Goal: Task Accomplishment & Management: Complete application form

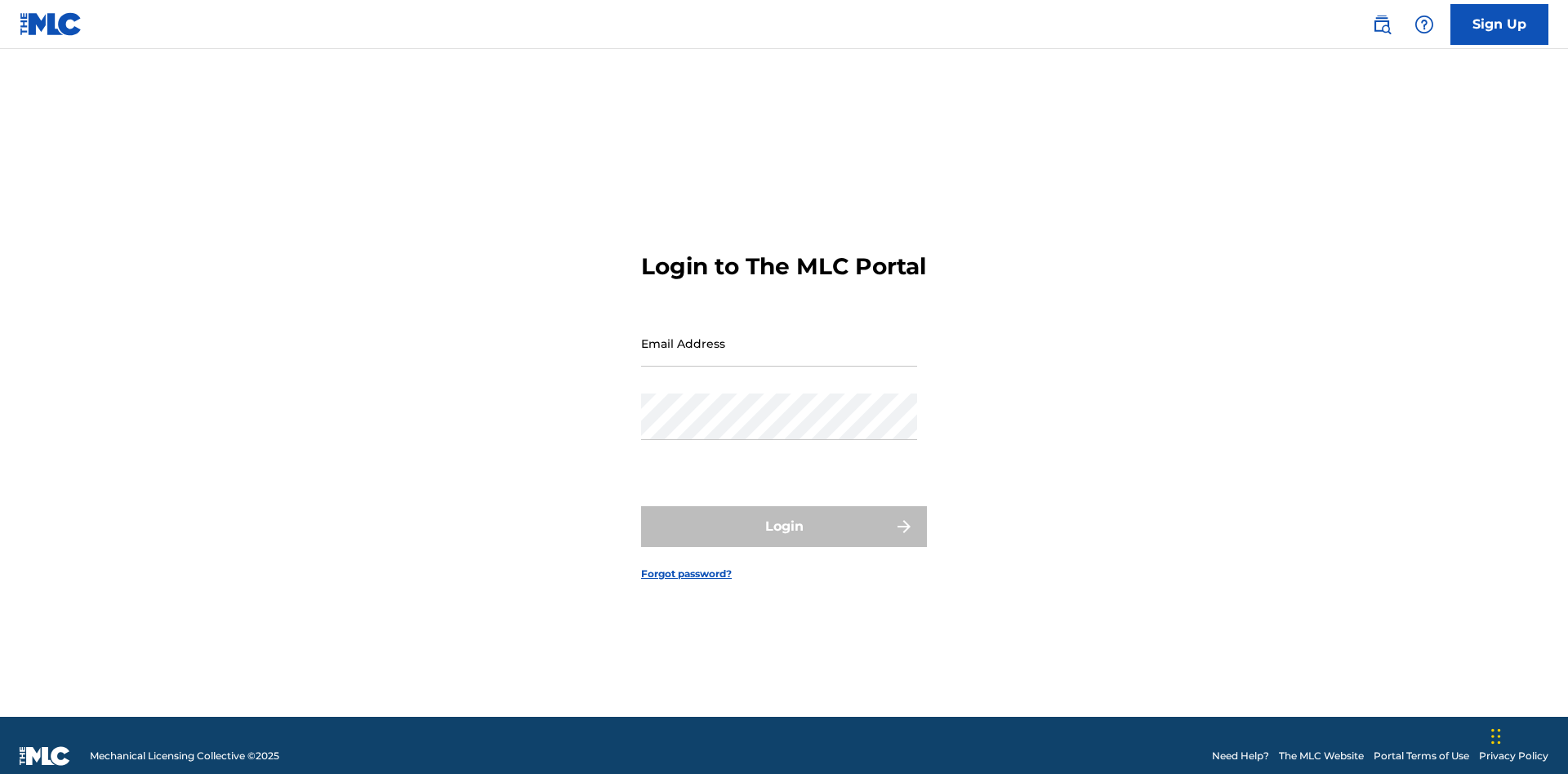
scroll to position [21, 0]
click at [779, 336] on input "Email Address" at bounding box center [778, 344] width 276 height 46
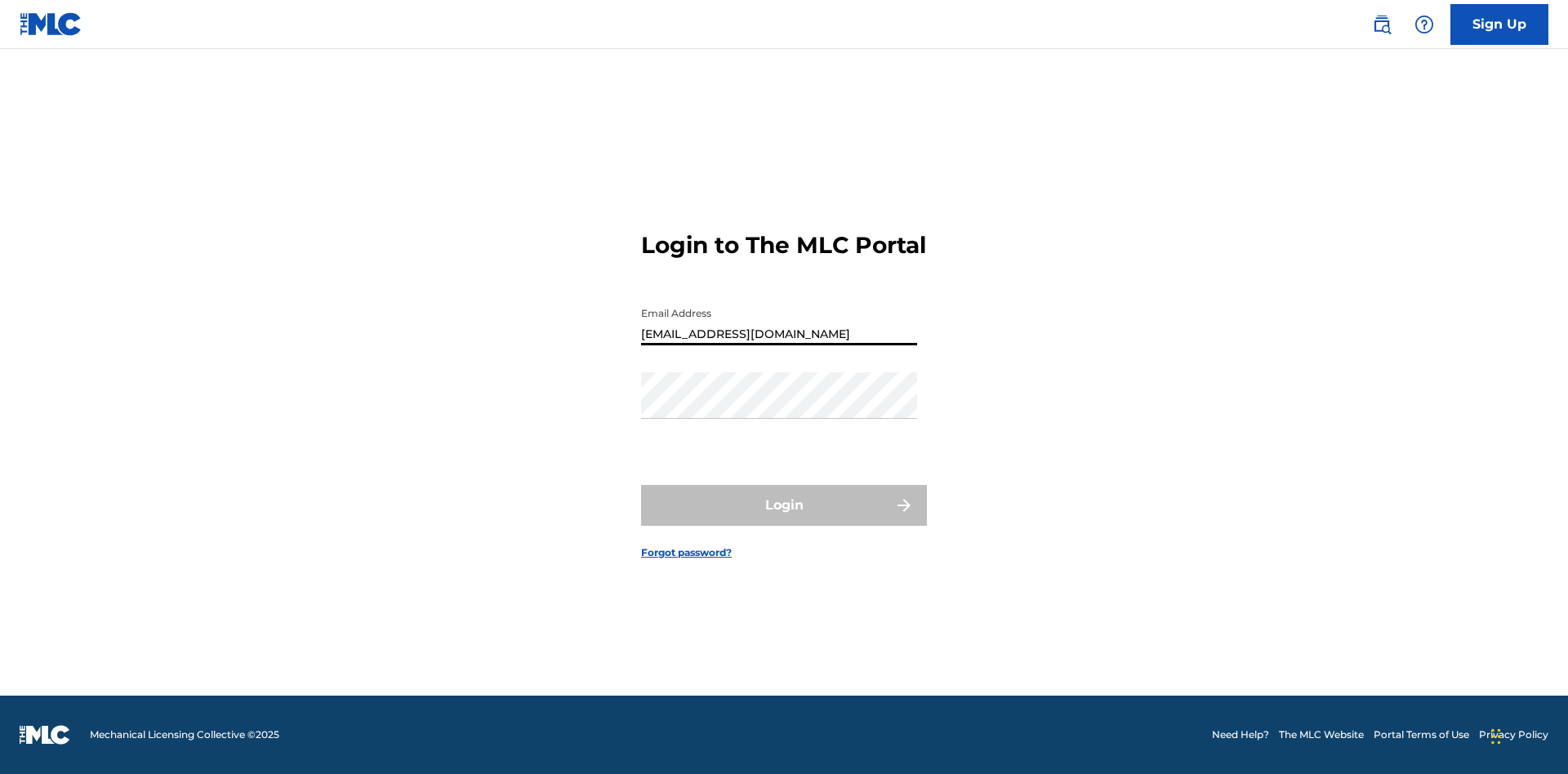
type input "[EMAIL_ADDRESS][DOMAIN_NAME]"
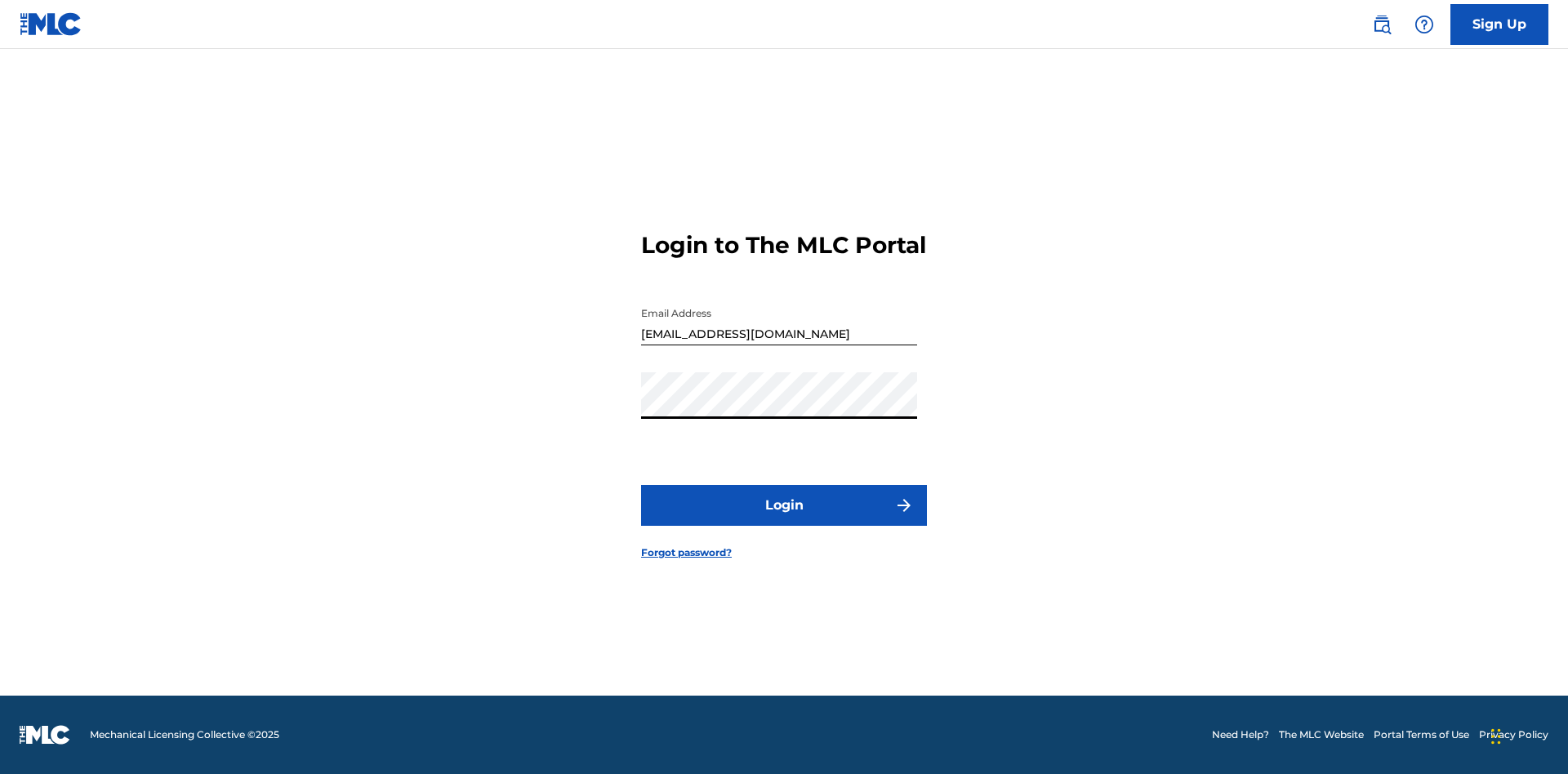
click at [784, 520] on button "Login" at bounding box center [783, 506] width 286 height 41
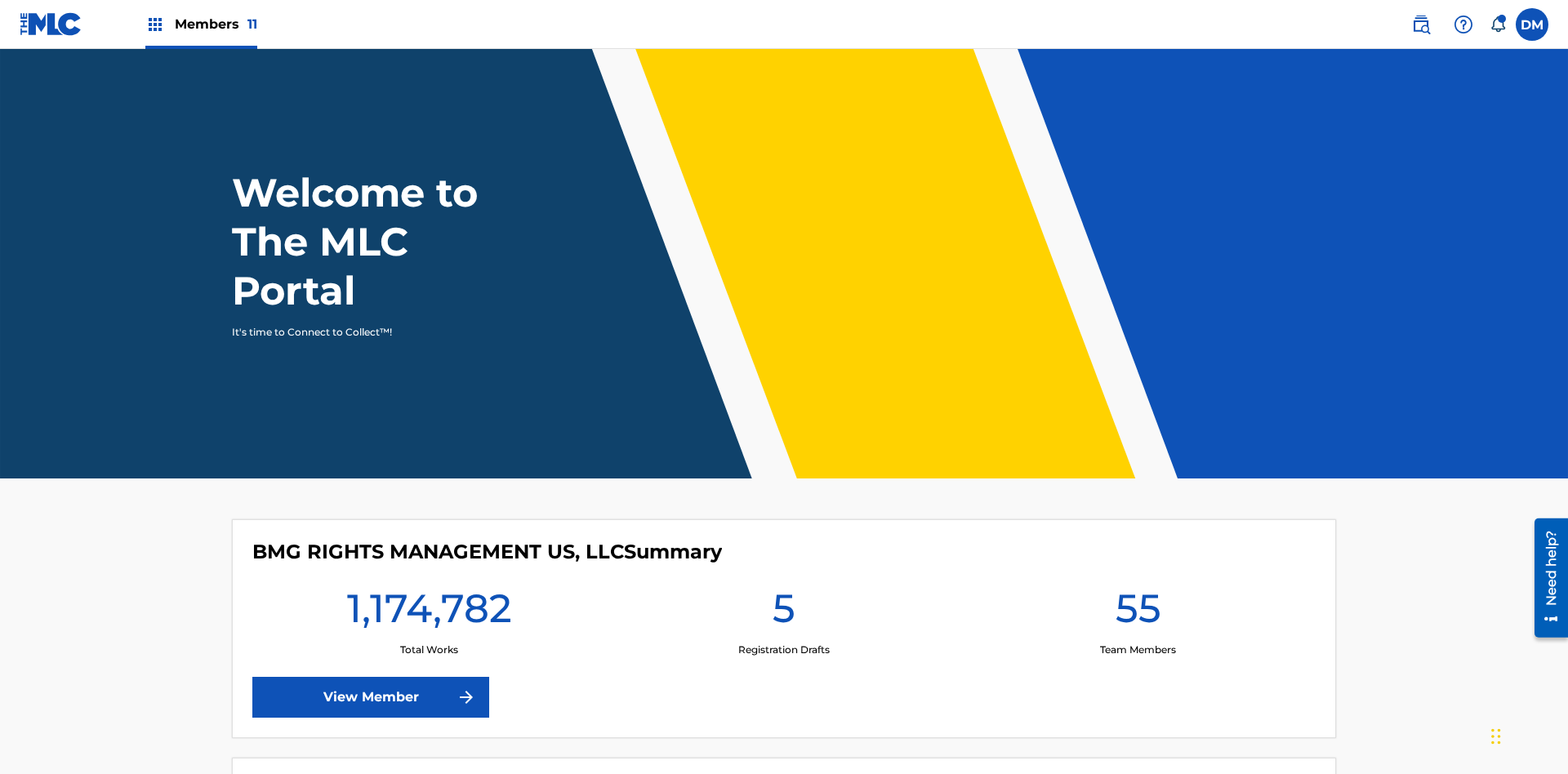
scroll to position [70, 0]
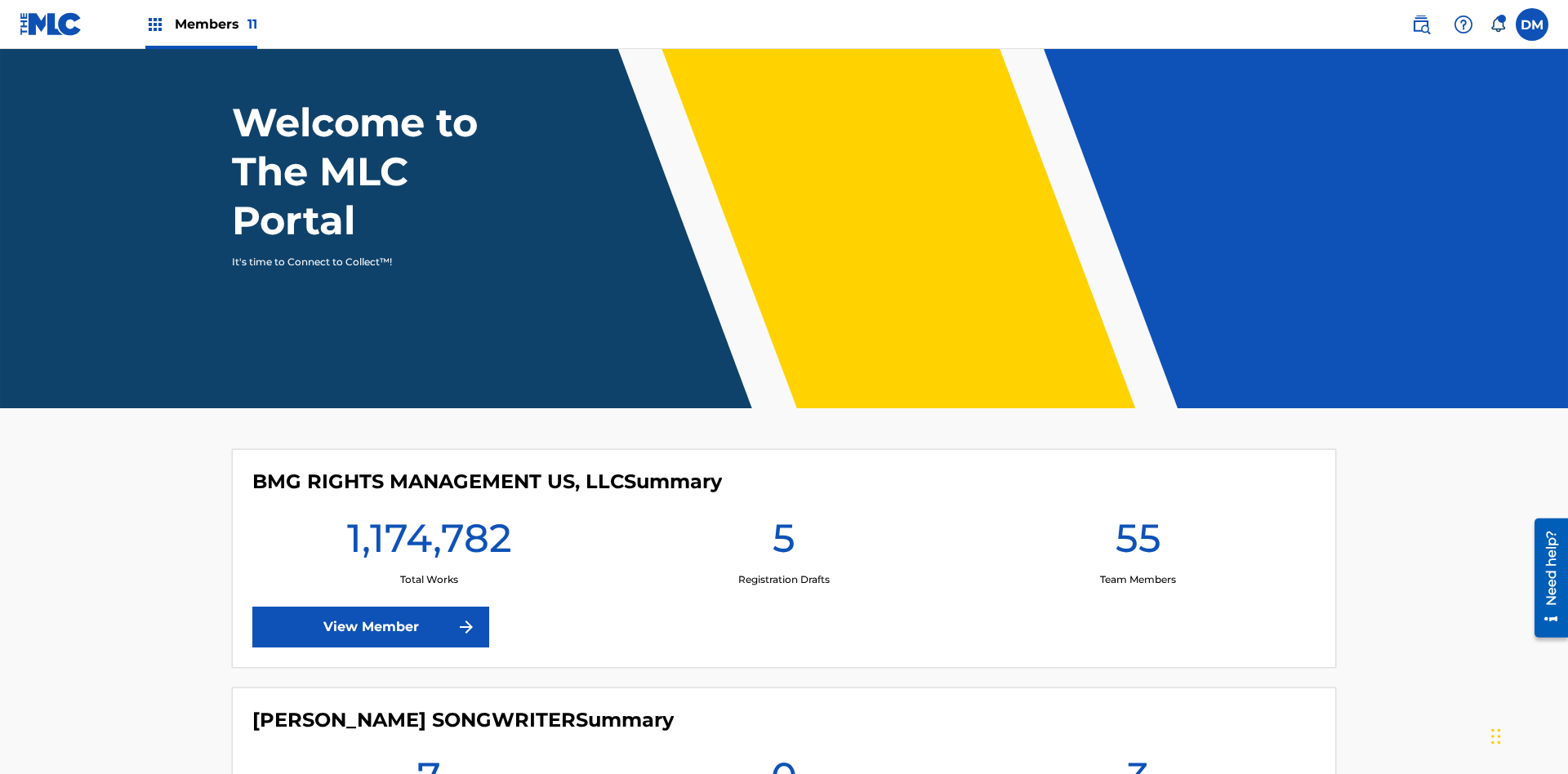
click at [201, 24] on span "Members 11" at bounding box center [216, 24] width 82 height 19
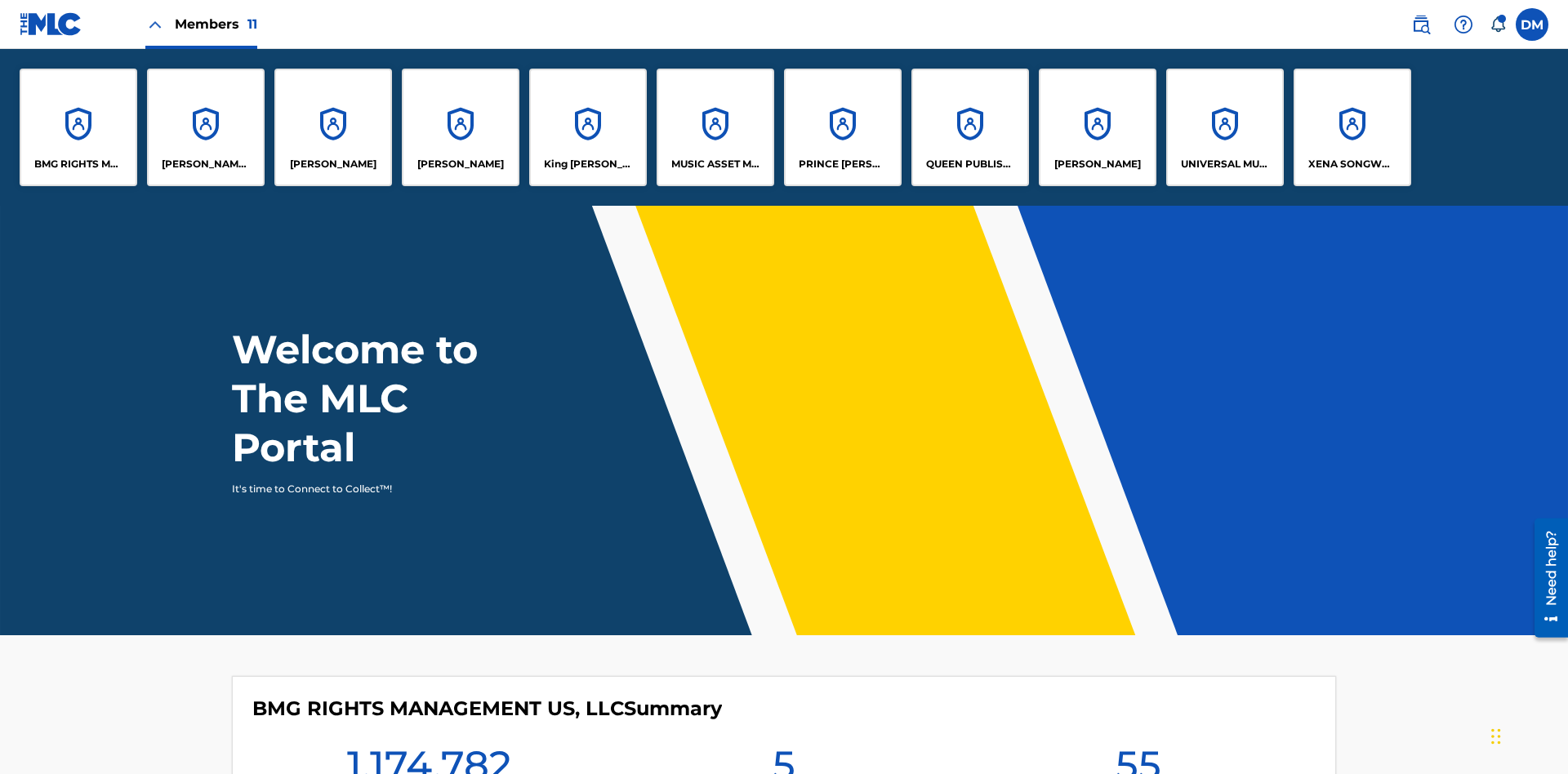
click at [1224, 164] on p "UNIVERSAL MUSIC PUB GROUP" at bounding box center [1225, 164] width 89 height 15
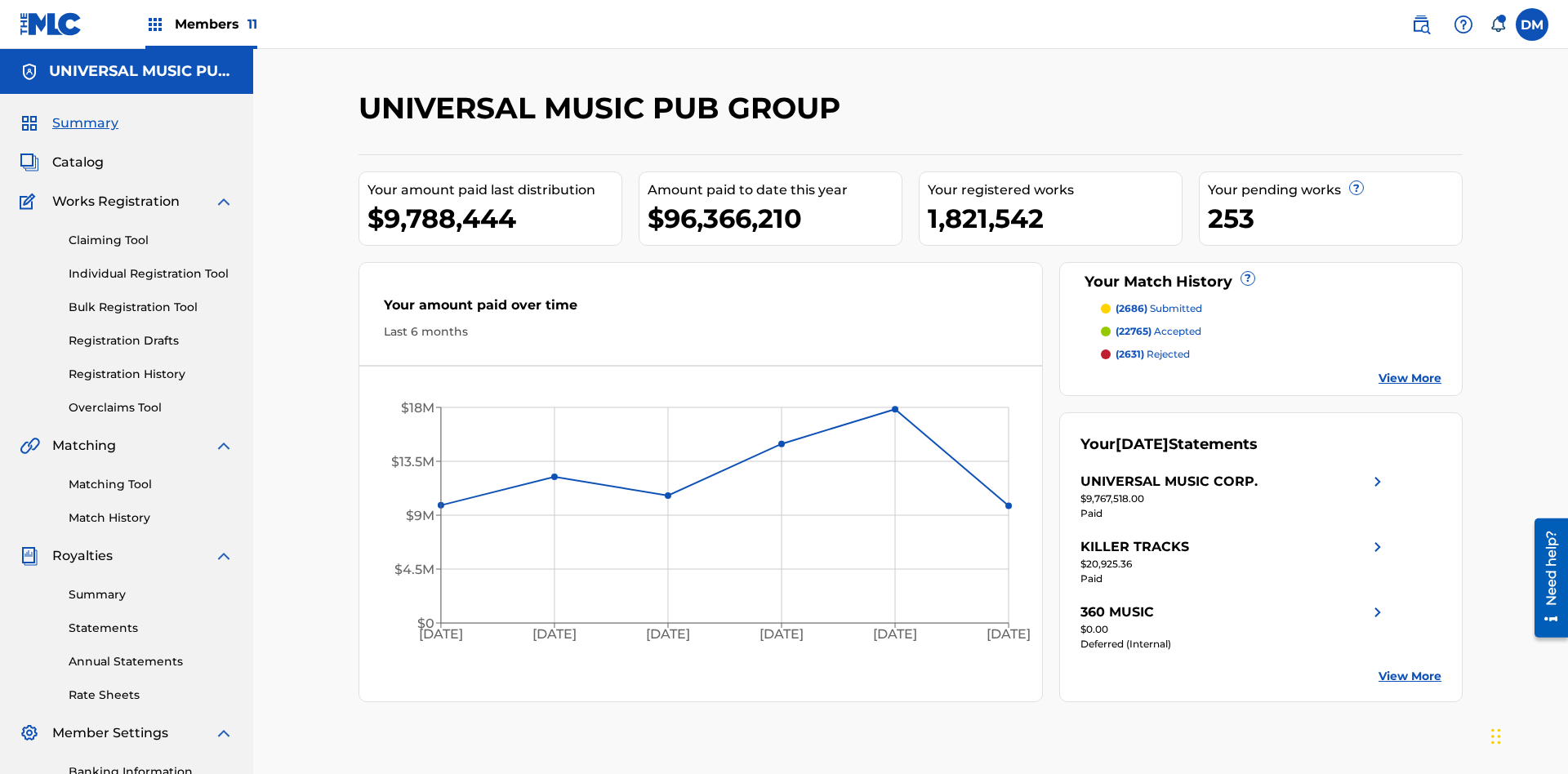
click at [151, 265] on link "Individual Registration Tool" at bounding box center [151, 274] width 165 height 17
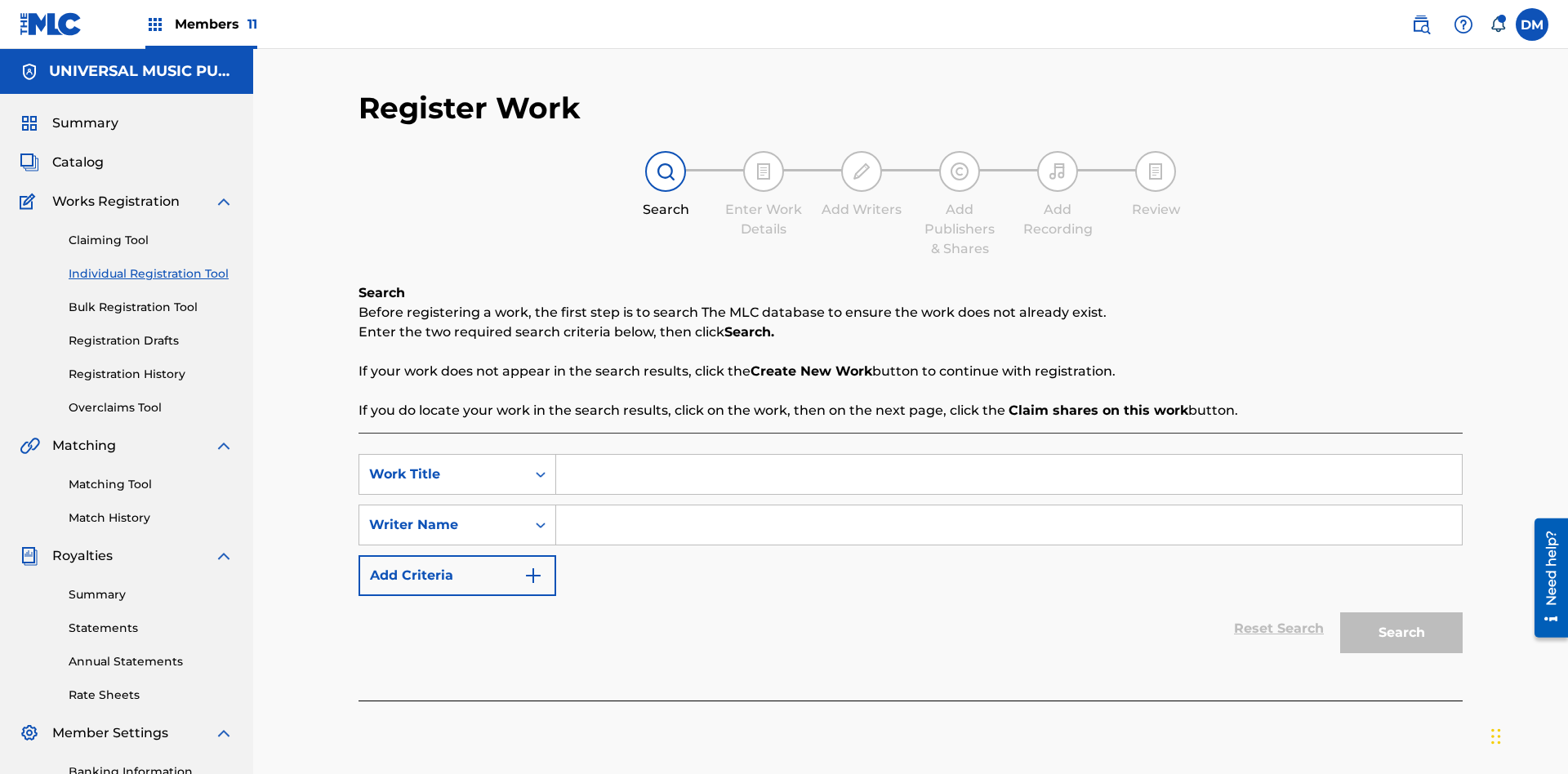
scroll to position [239, 0]
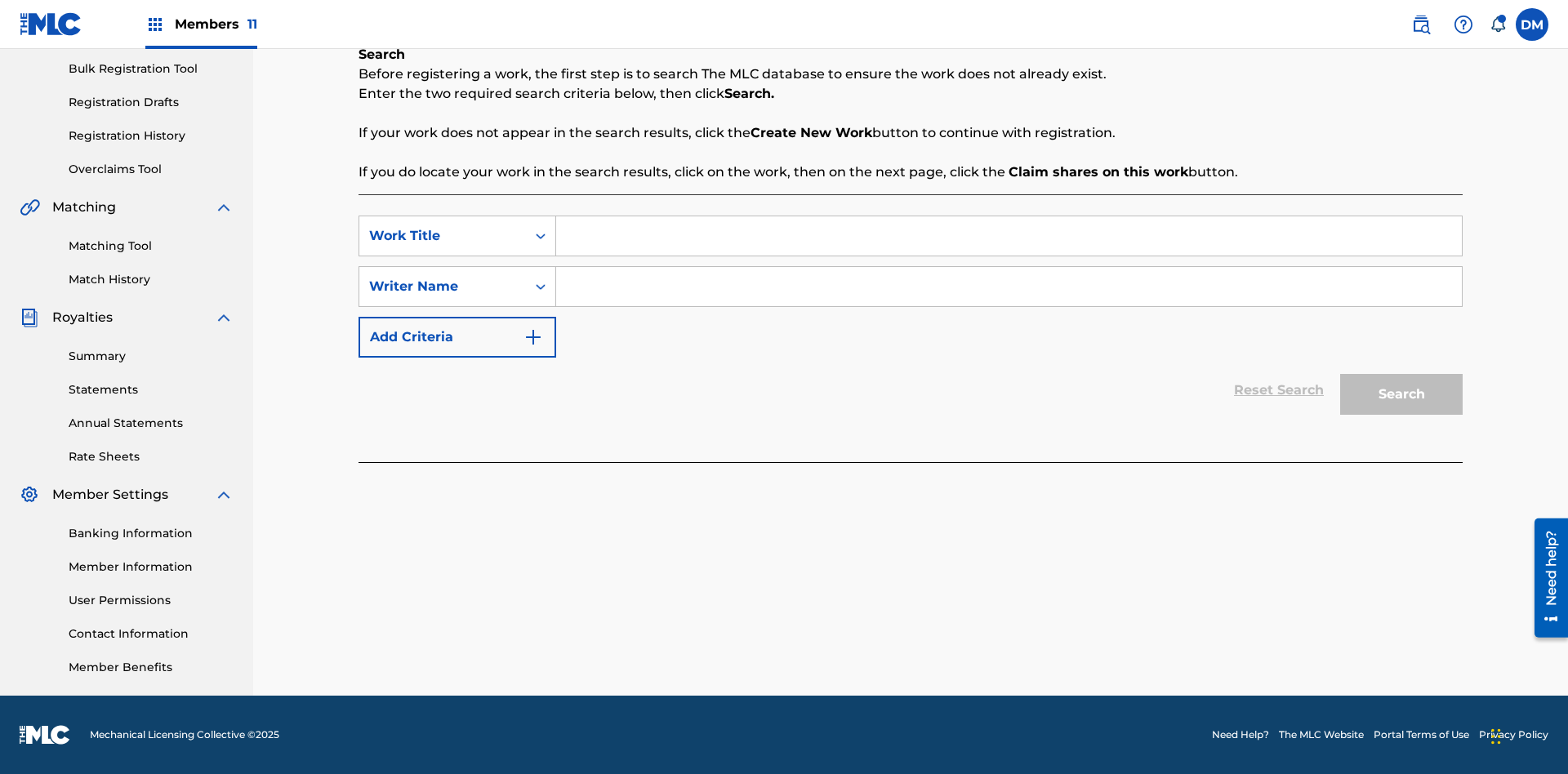
click at [1008, 236] on input "Search Form" at bounding box center [1008, 236] width 905 height 40
type input "Save At Work Details Page After Adding Alternative Titles"
click at [1008, 287] on input "Search Form" at bounding box center [1008, 287] width 905 height 40
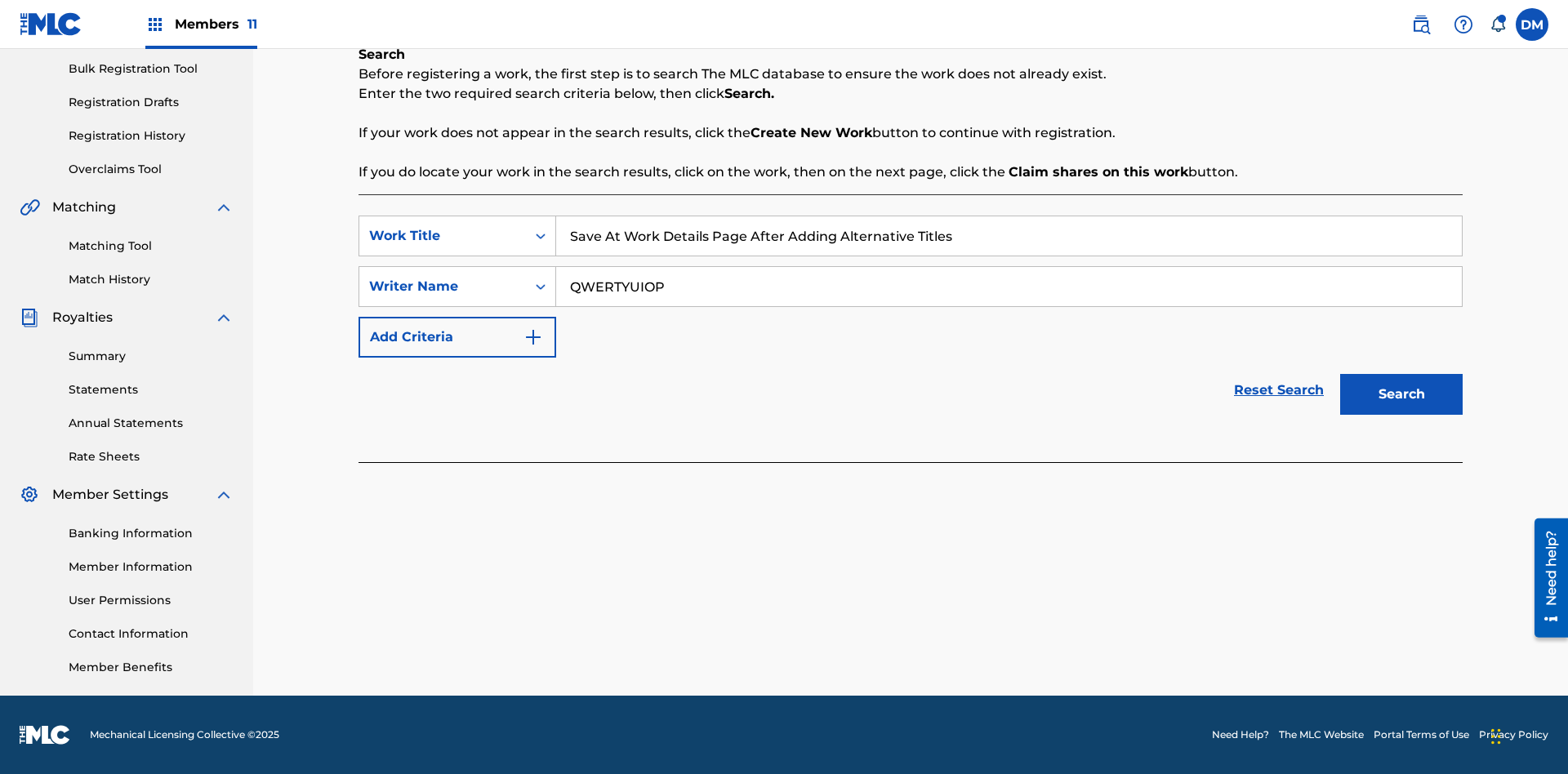
type input "QWERTYUIOP"
click at [1401, 394] on button "Search" at bounding box center [1401, 394] width 123 height 41
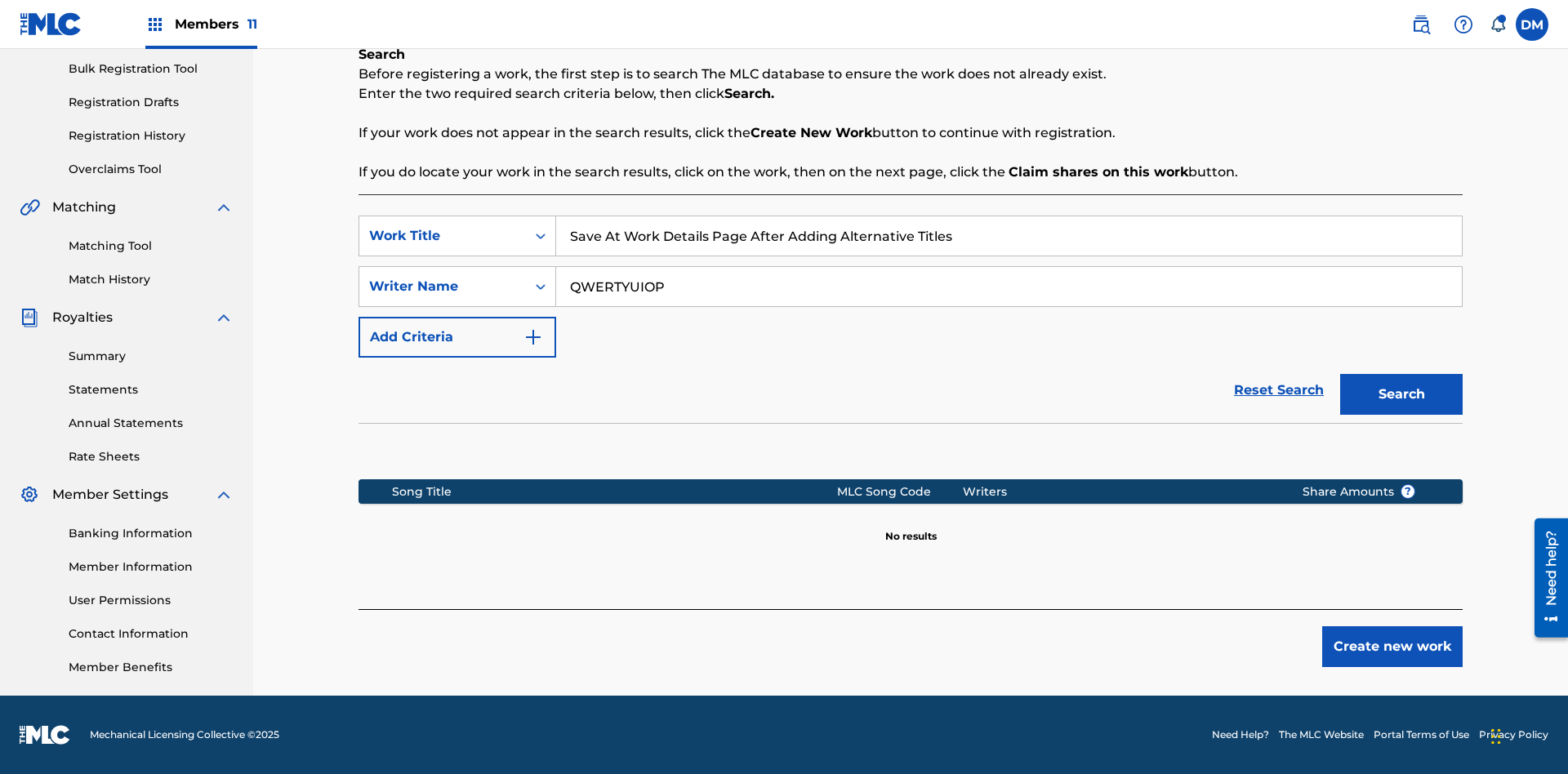
click at [1392, 647] on button "Create new work" at bounding box center [1392, 647] width 141 height 41
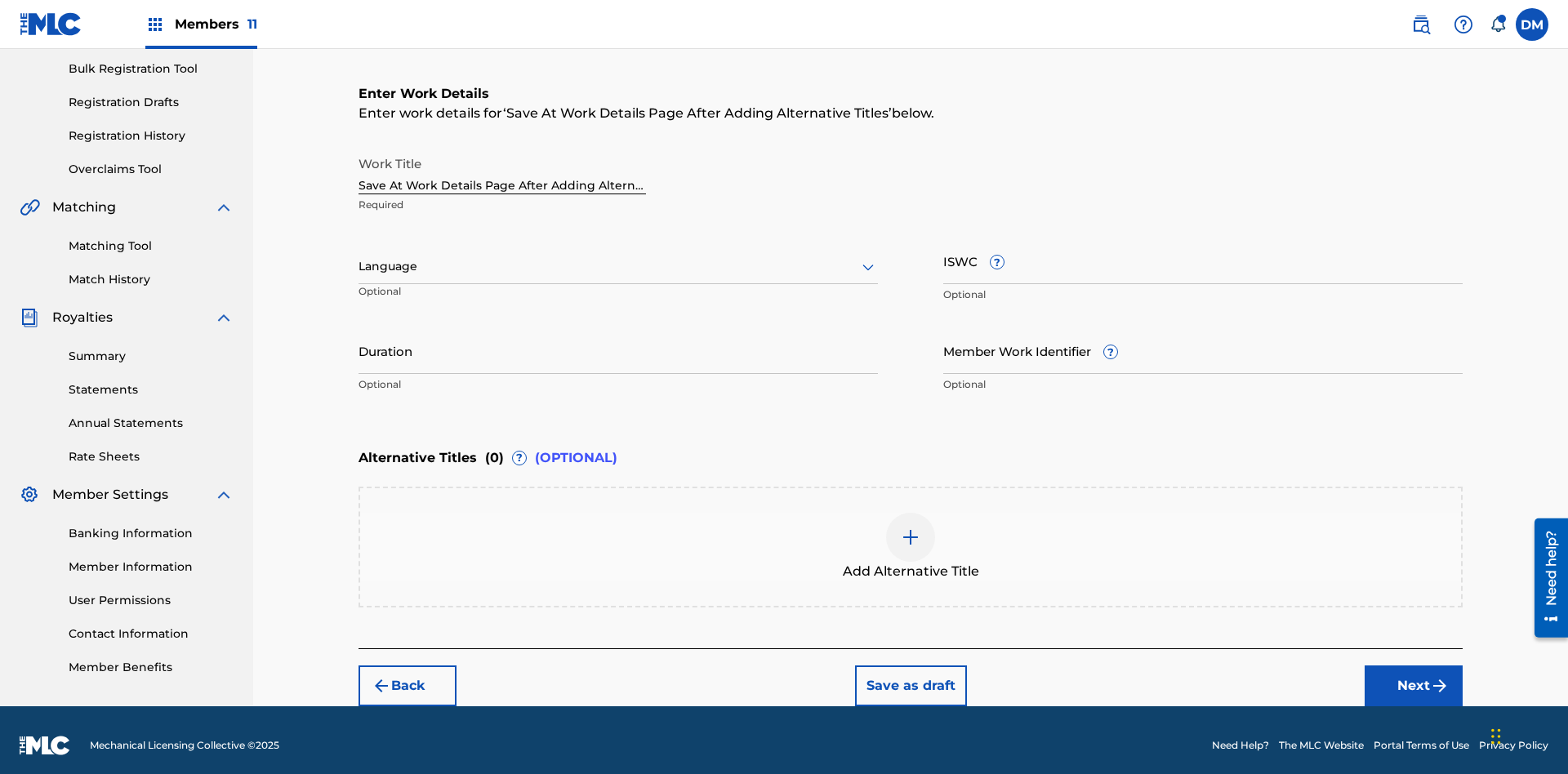
scroll to position [249, 0]
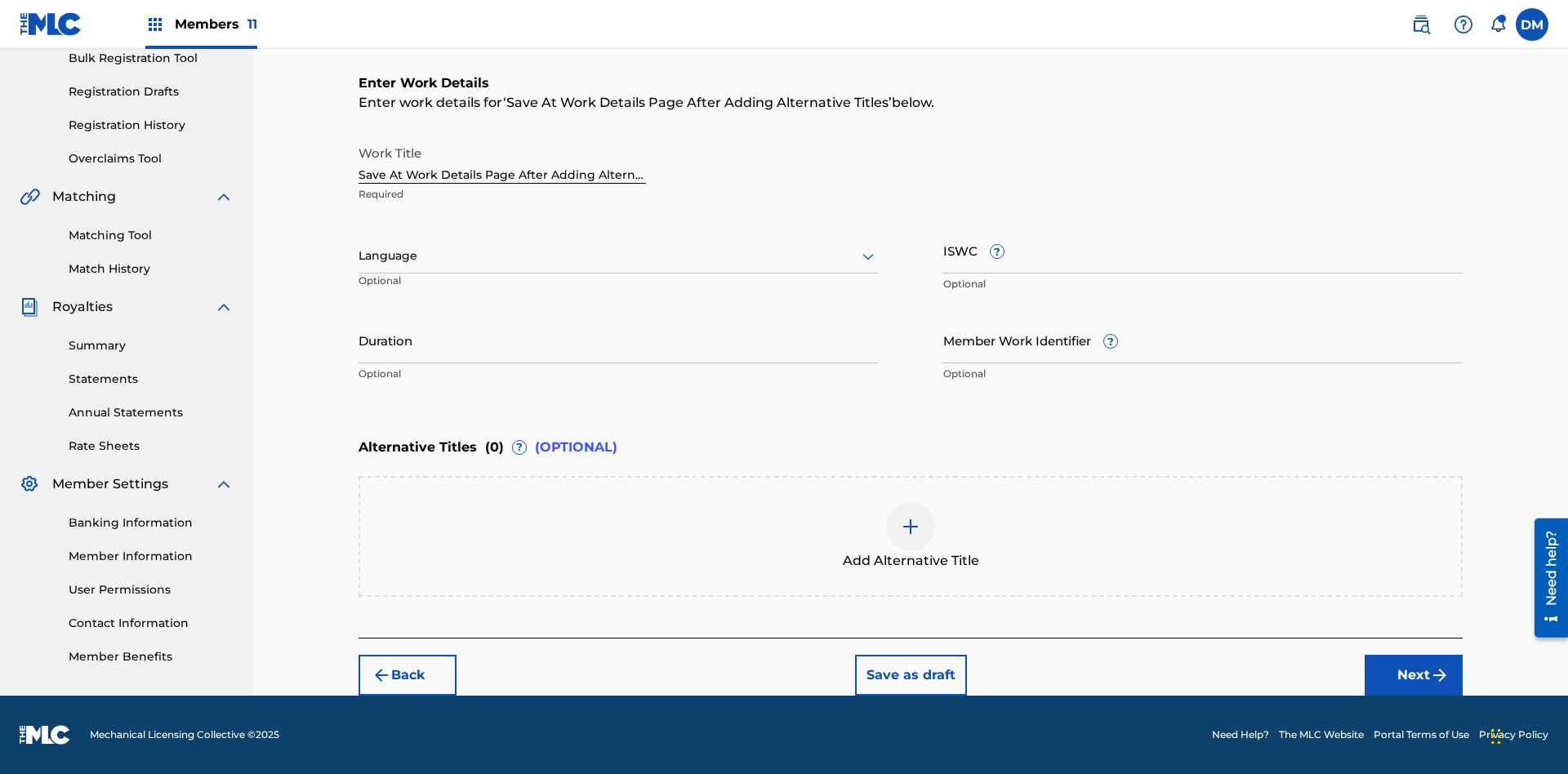
click at [618, 340] on input "Duration" at bounding box center [617, 340] width 520 height 46
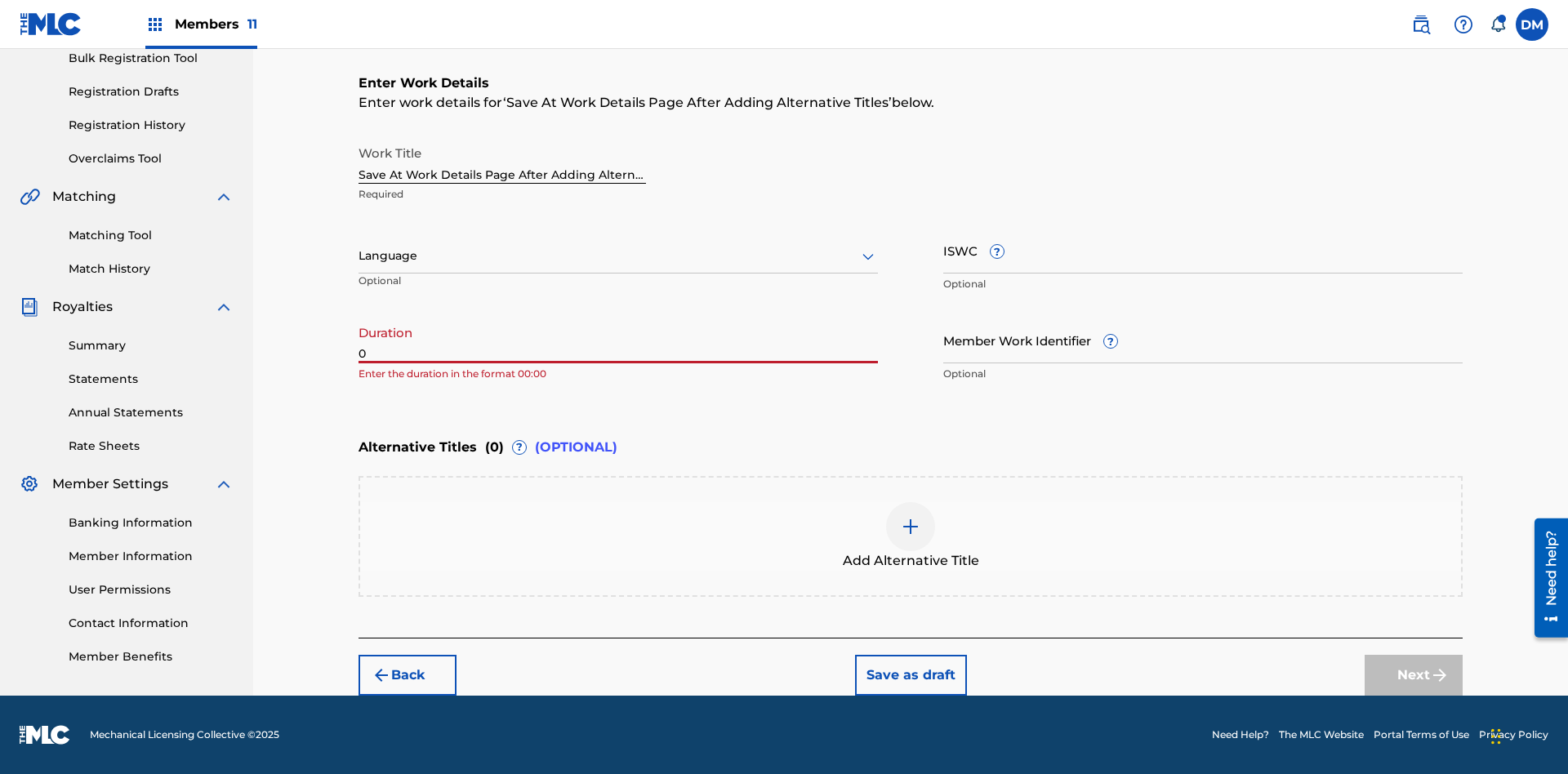
click at [618, 340] on input "0" at bounding box center [617, 340] width 520 height 46
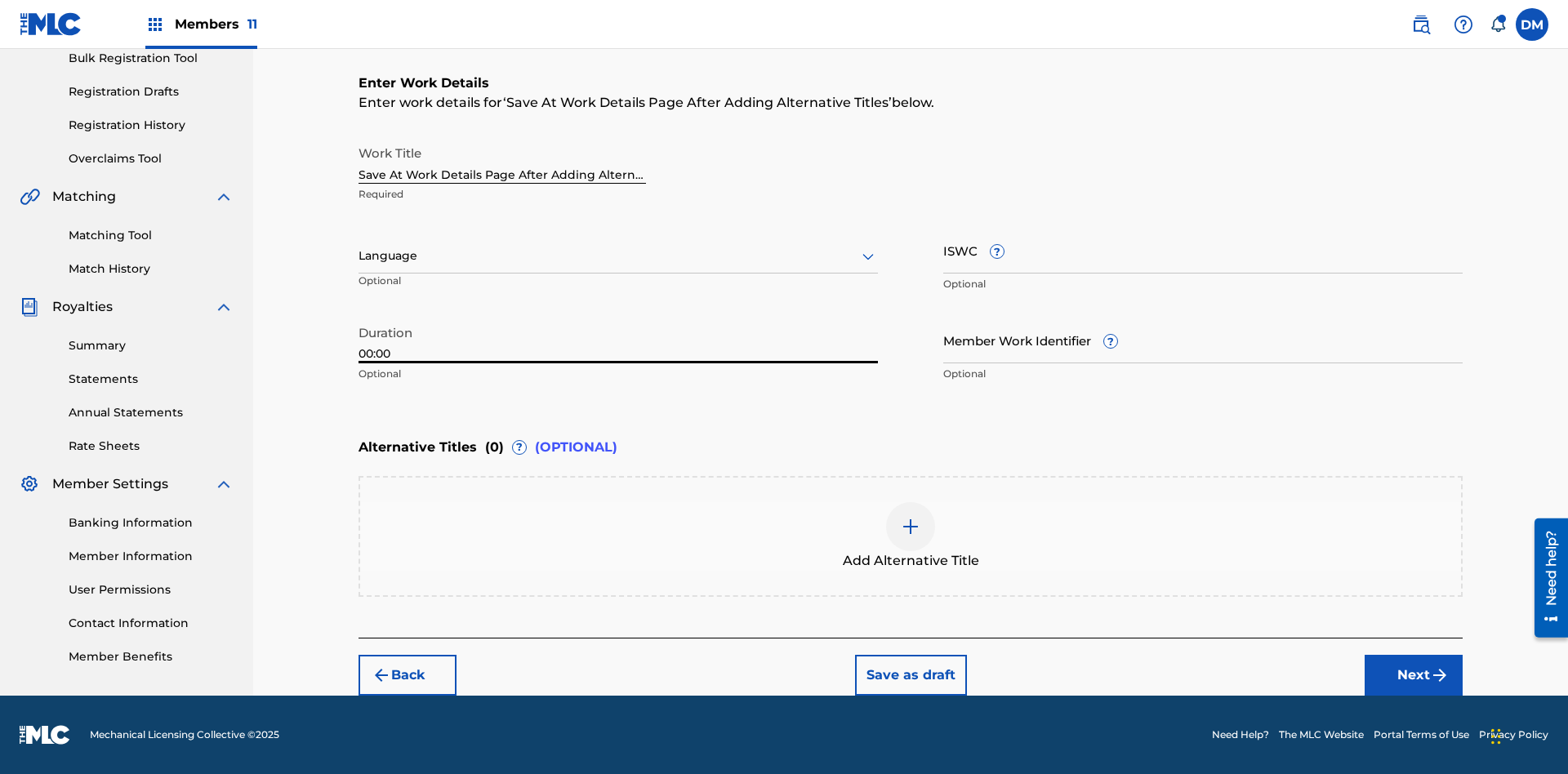
type input "00:00"
click at [868, 257] on icon at bounding box center [867, 256] width 20 height 20
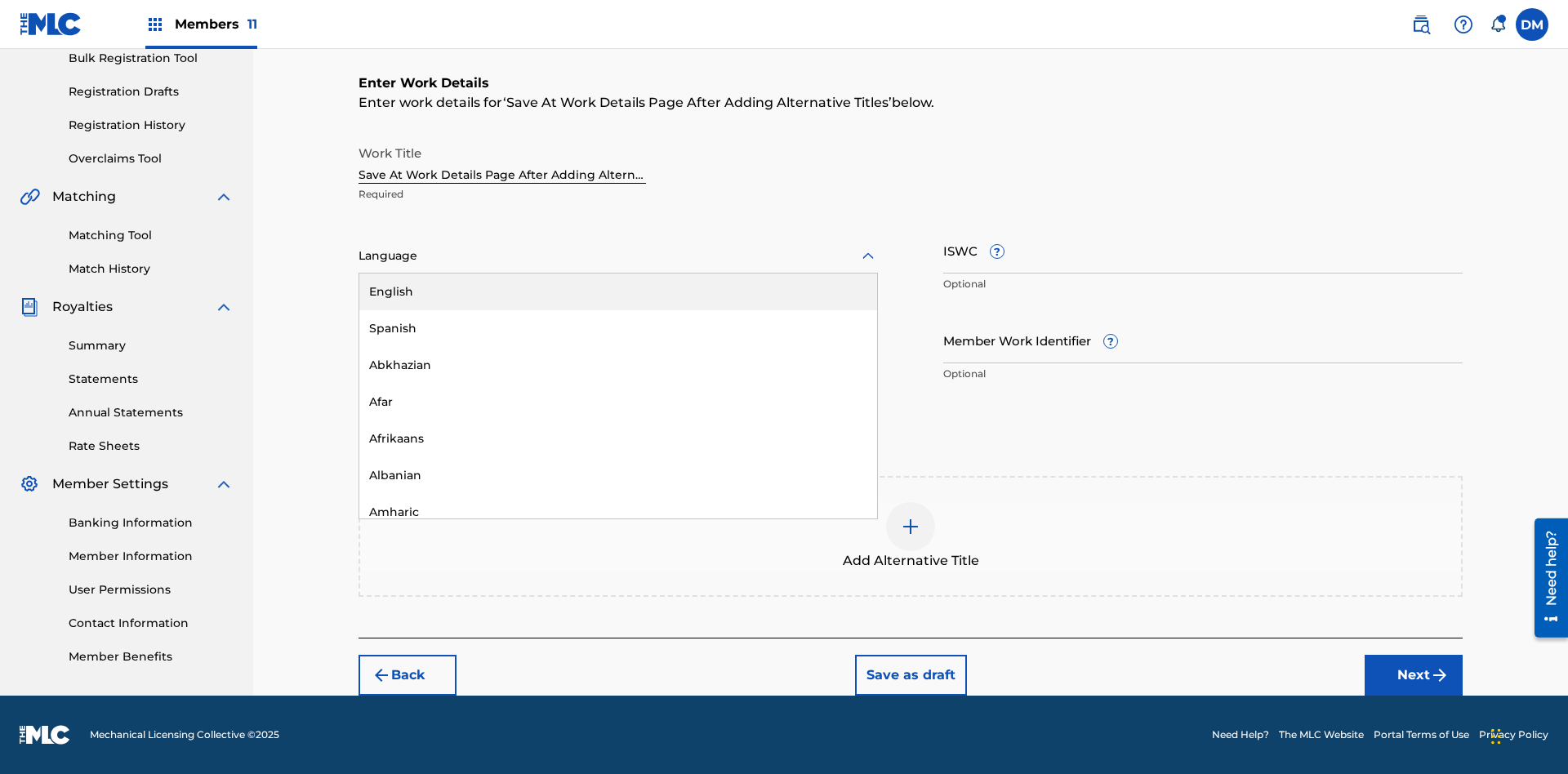
click at [618, 402] on div "Afar" at bounding box center [617, 402] width 518 height 37
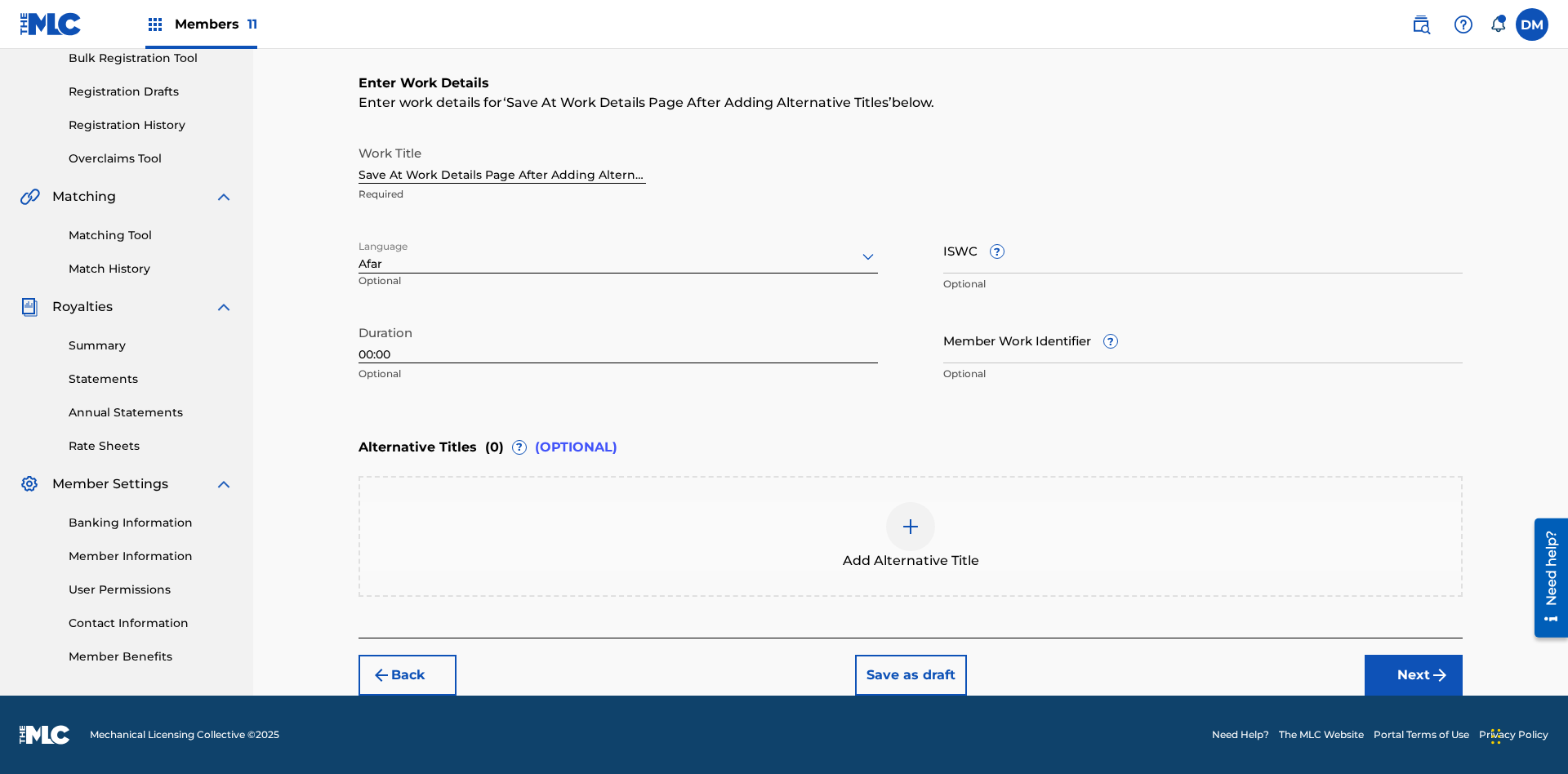
click at [1203, 340] on input "Member Work Identifier ?" at bounding box center [1202, 340] width 520 height 46
type input "[PHONE_NUMBER]"
click at [1203, 250] on input "ISWC ?" at bounding box center [1202, 250] width 520 height 46
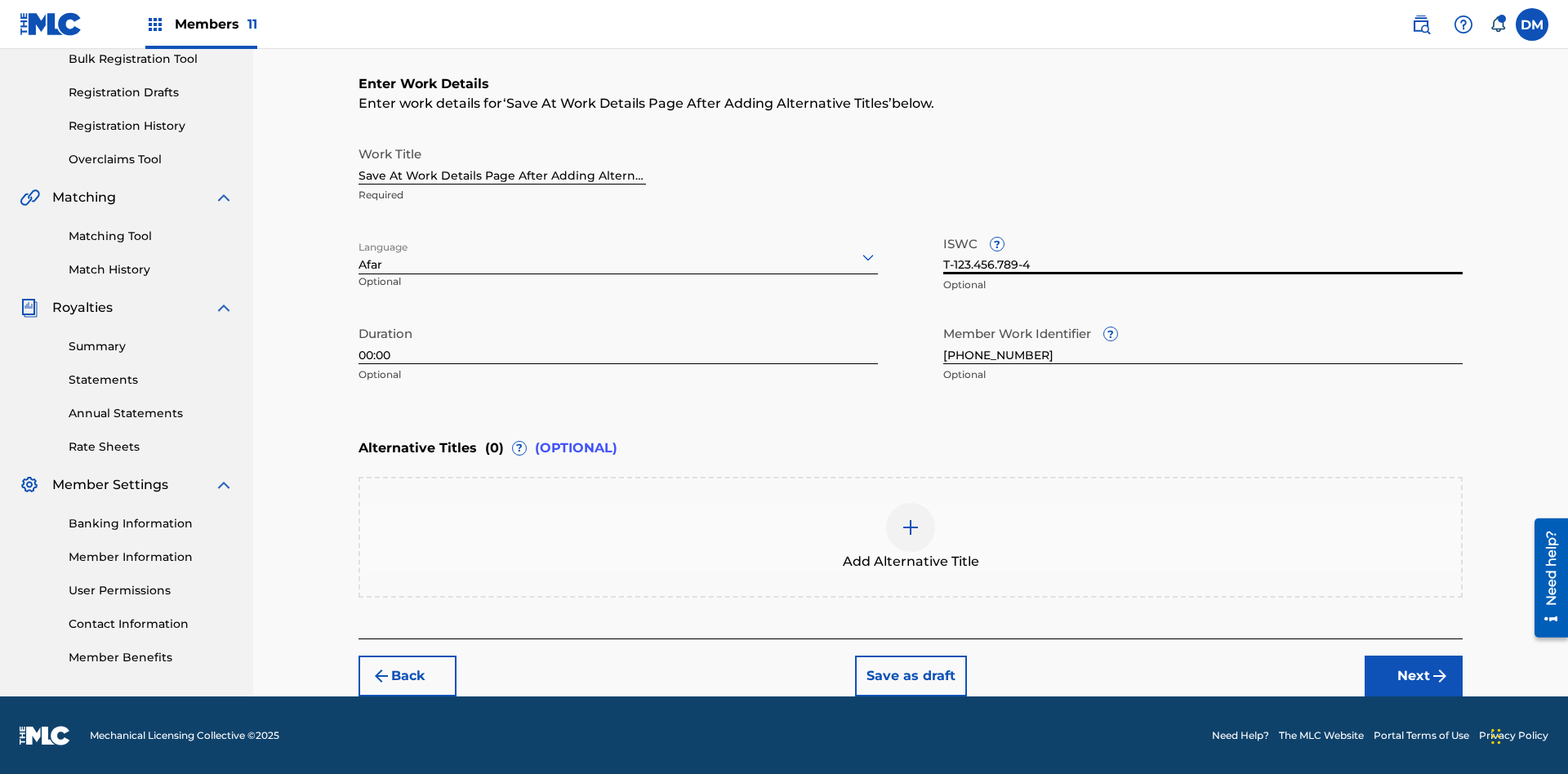
type input "T-123.456.789-4"
click at [910, 536] on img at bounding box center [910, 527] width 20 height 20
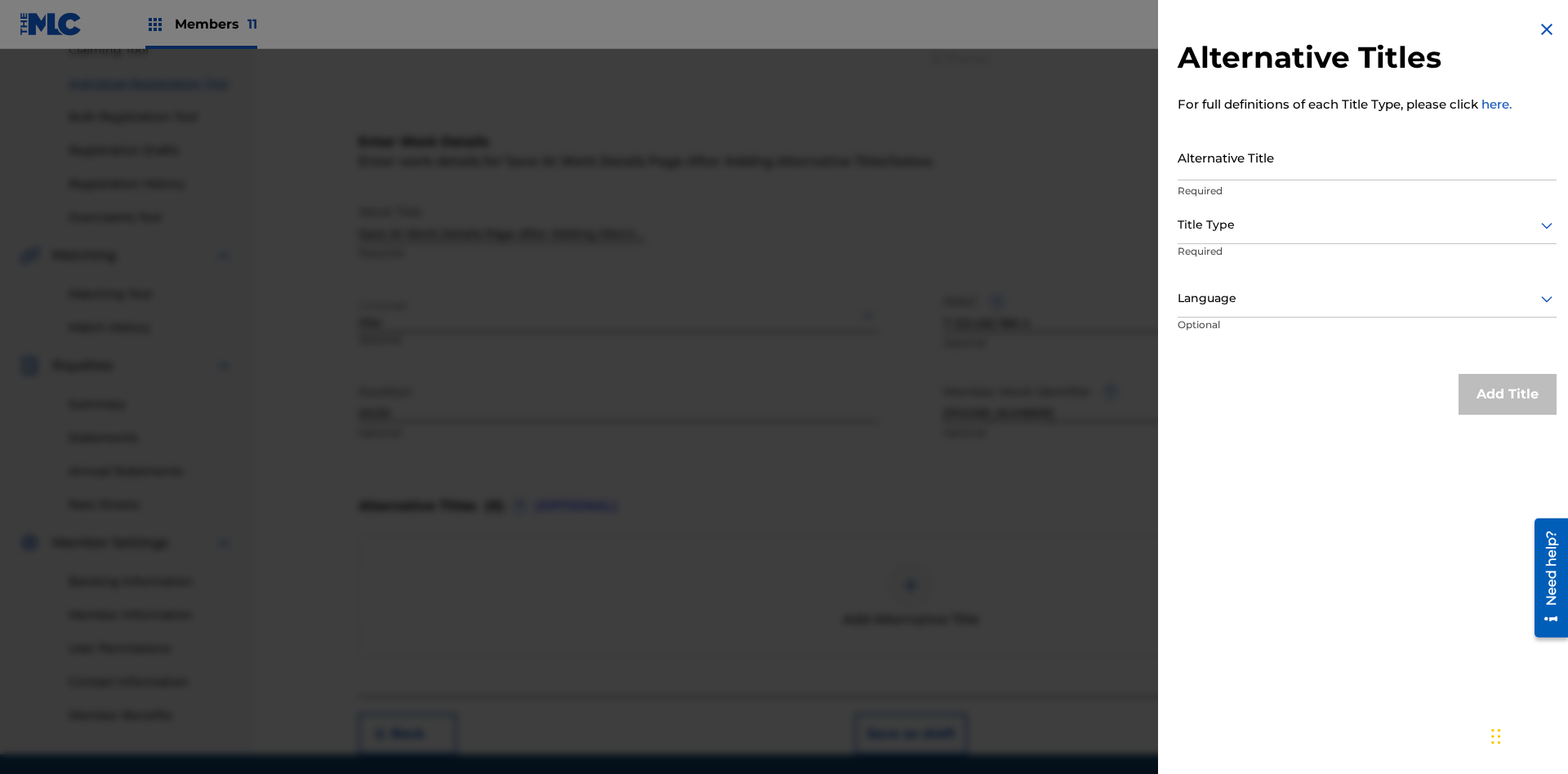
click at [1367, 157] on input "Alternative Title" at bounding box center [1366, 157] width 379 height 46
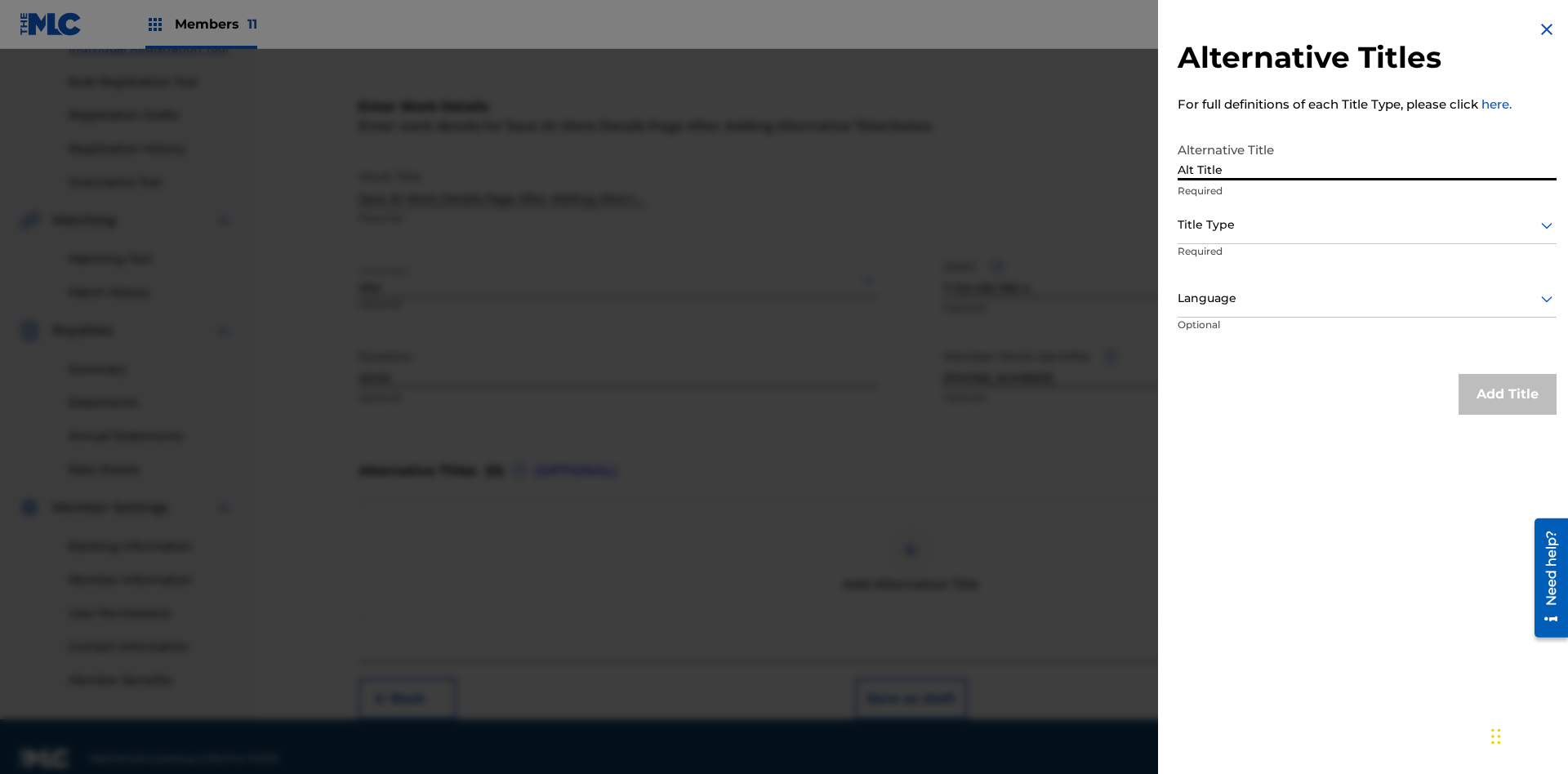
type input "Alt Title"
click at [1367, 224] on div at bounding box center [1366, 225] width 379 height 21
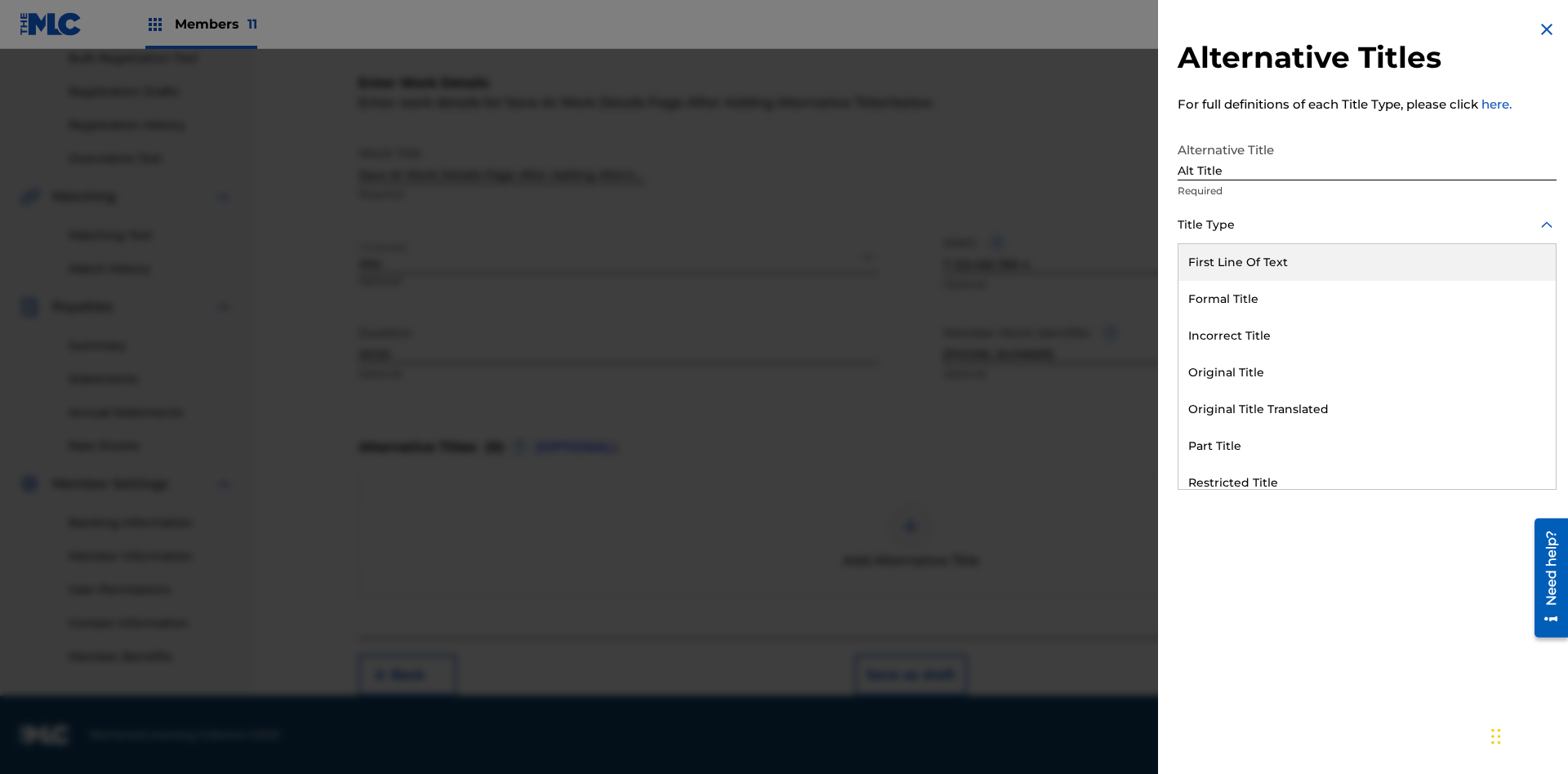
click at [1367, 373] on div "Original Title" at bounding box center [1366, 373] width 377 height 37
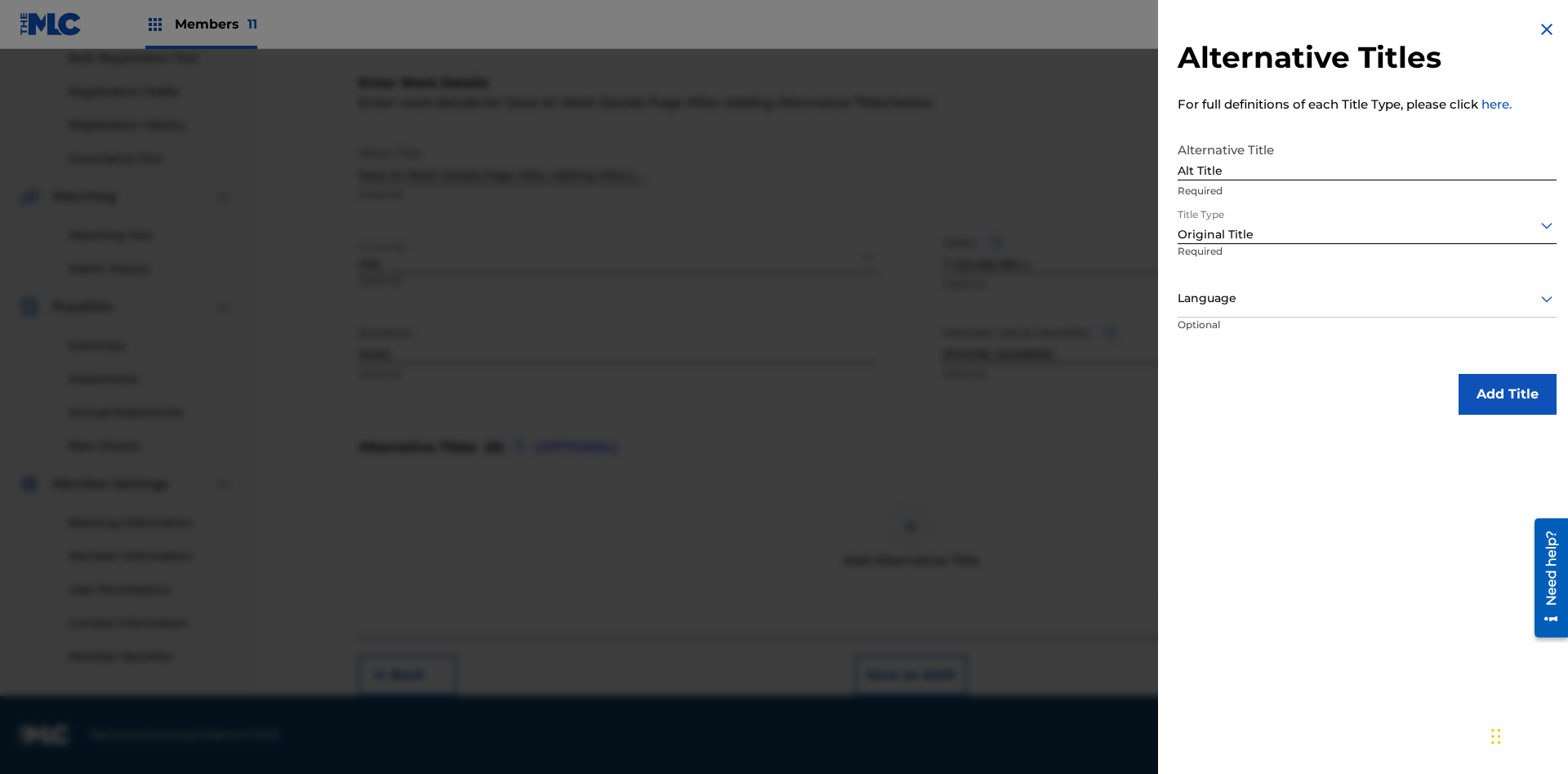
click at [1367, 298] on div at bounding box center [1366, 299] width 379 height 21
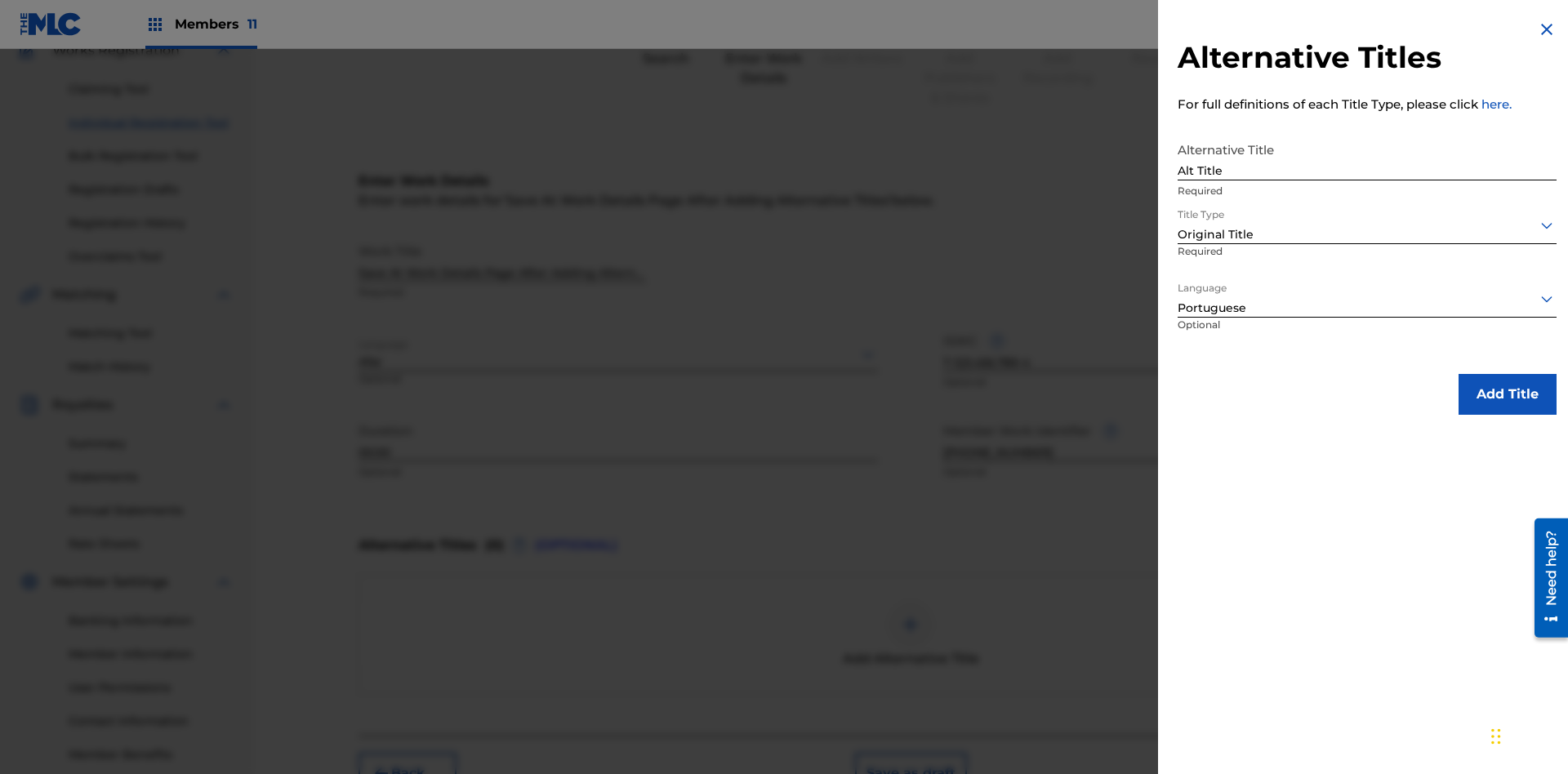
click at [1507, 393] on button "Add Title" at bounding box center [1507, 394] width 98 height 41
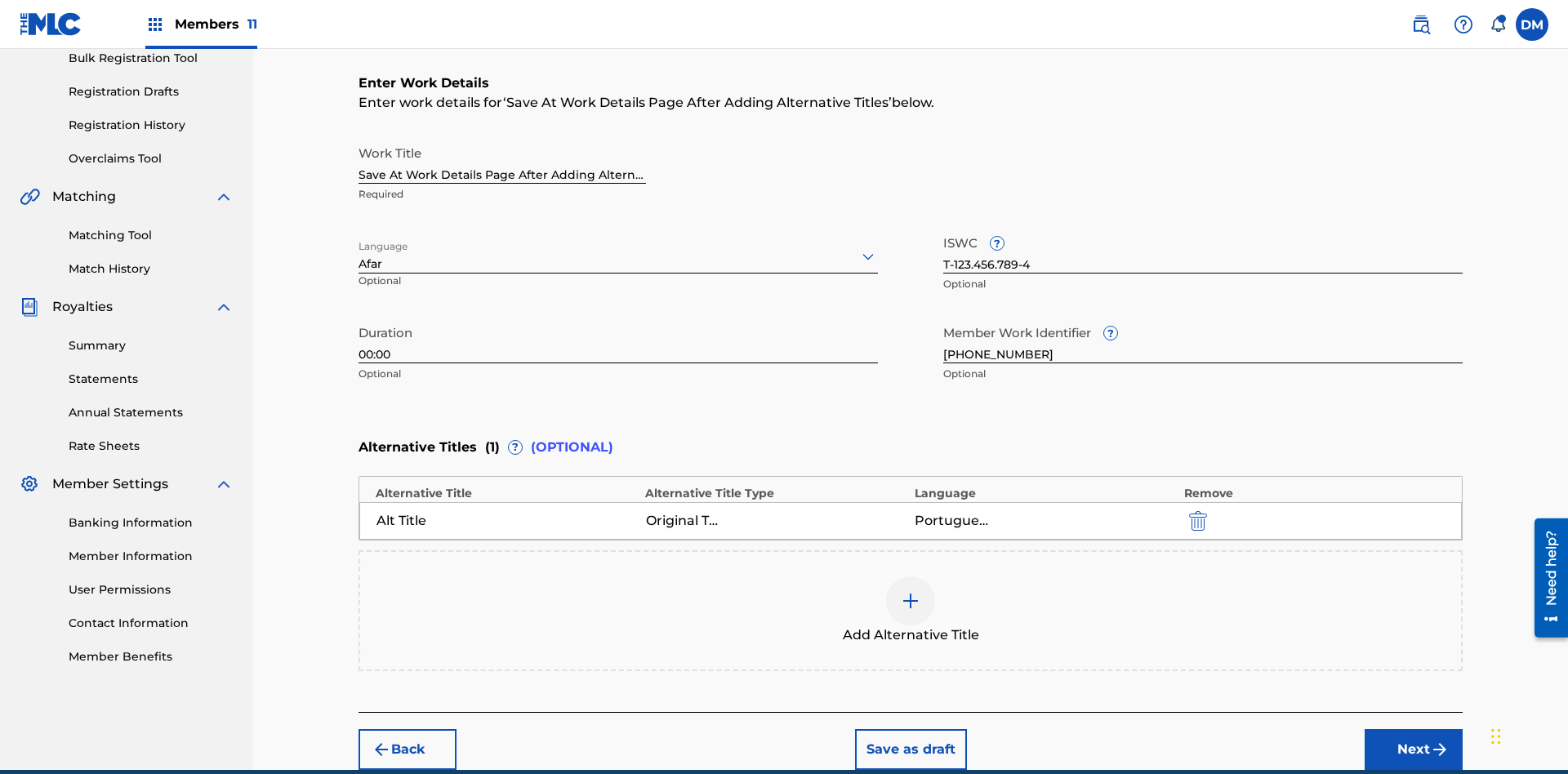
scroll to position [324, 0]
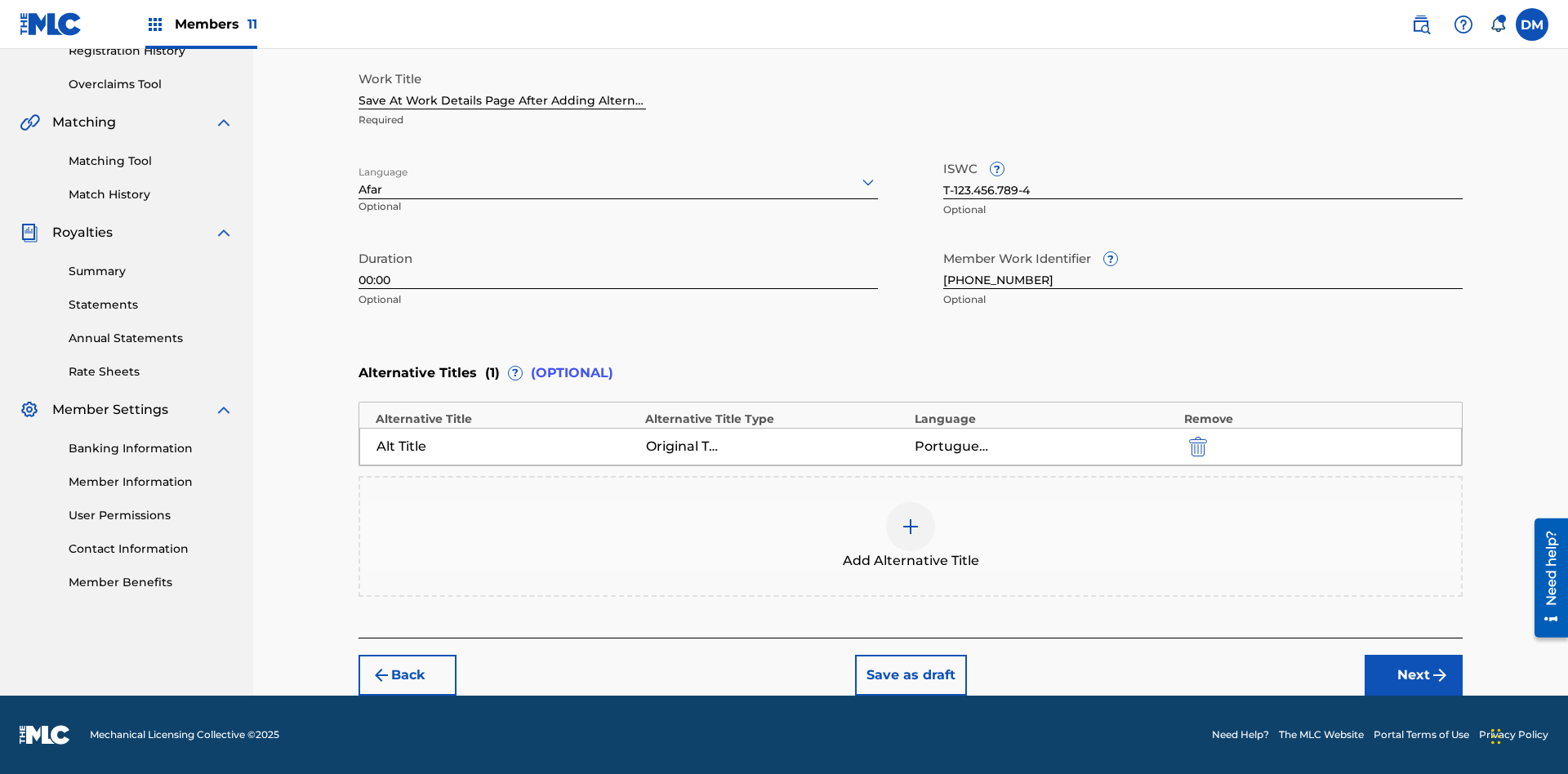
click at [909, 675] on button "Save as draft" at bounding box center [910, 676] width 112 height 41
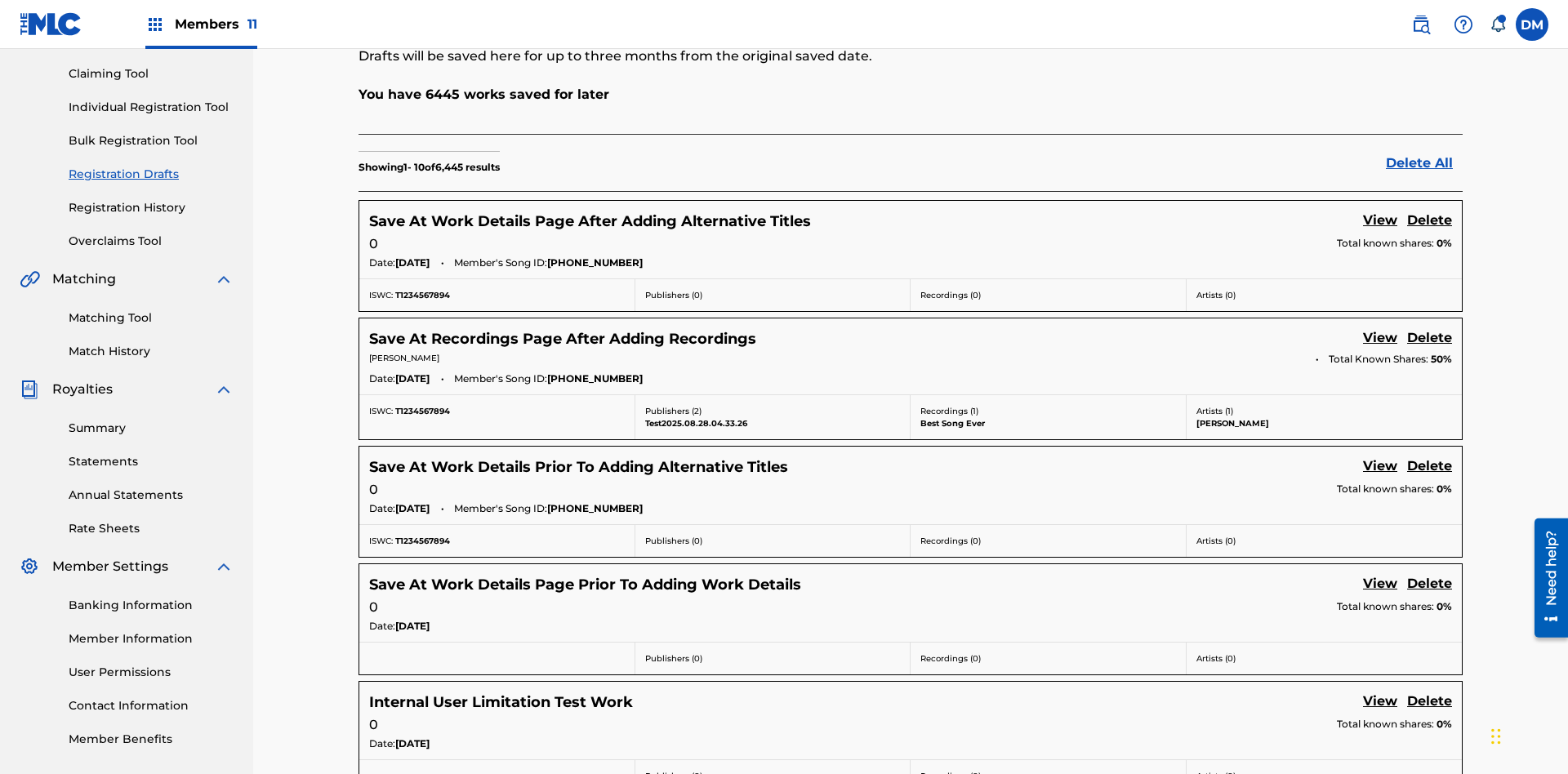
click at [1380, 210] on link "View" at bounding box center [1380, 222] width 34 height 22
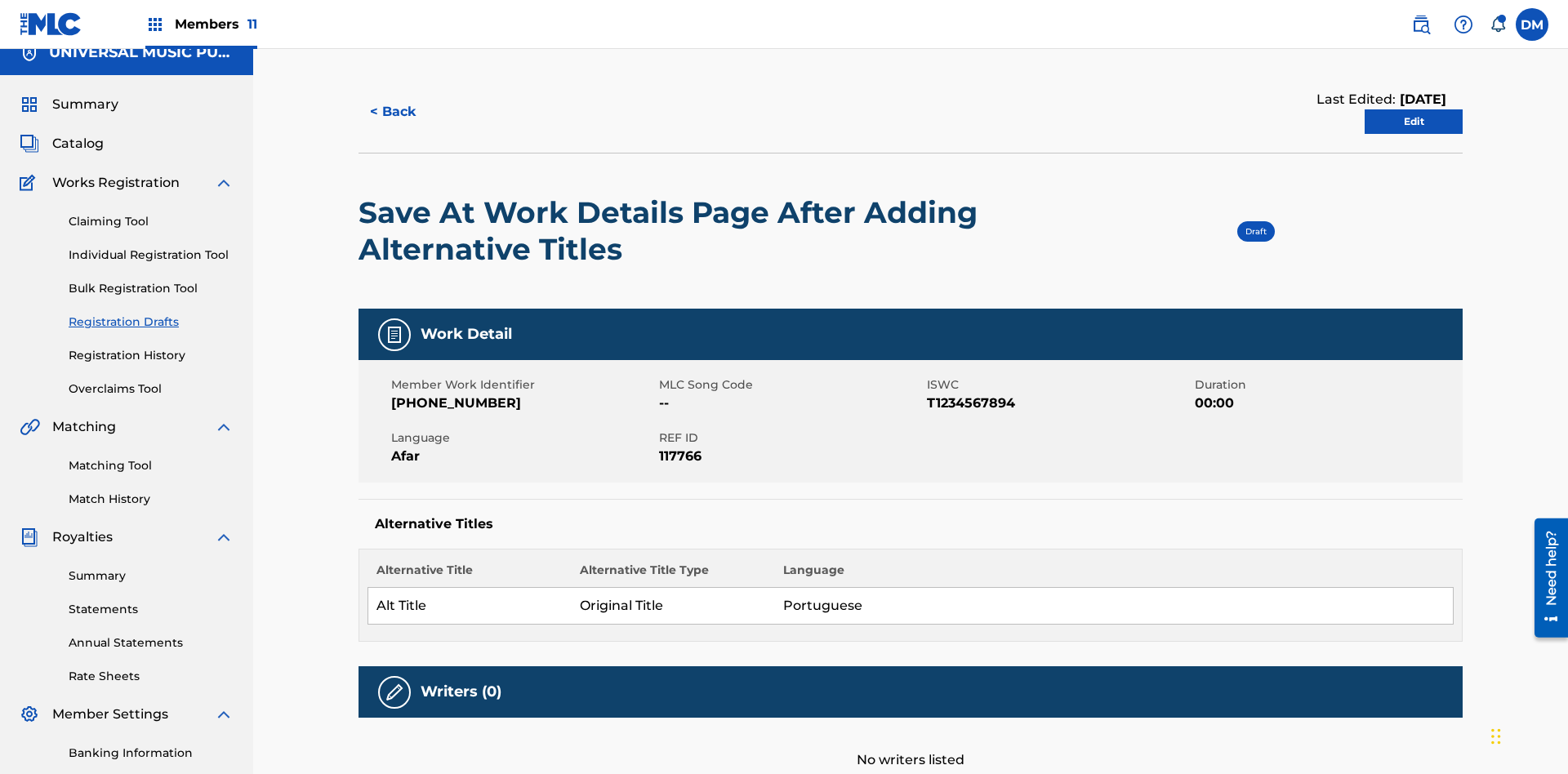
click at [1413, 110] on link "Edit" at bounding box center [1413, 121] width 98 height 25
